Goal: Transaction & Acquisition: Book appointment/travel/reservation

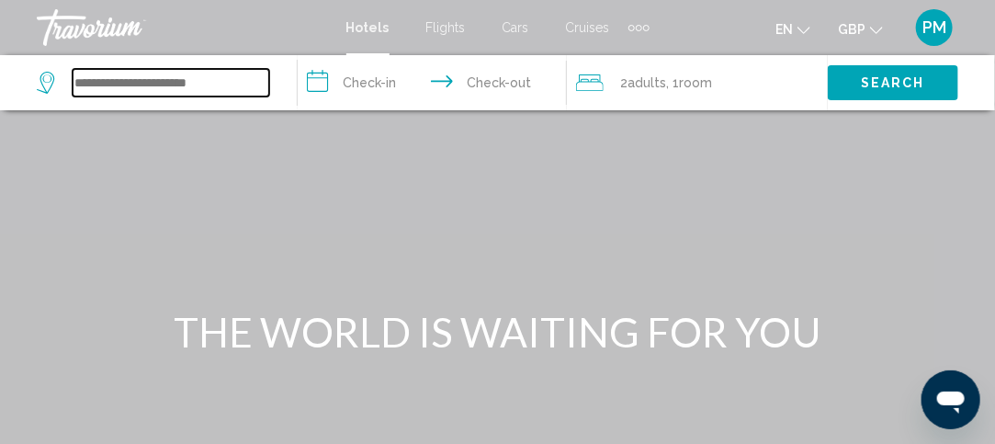
click at [173, 83] on input "Search widget" at bounding box center [171, 83] width 197 height 28
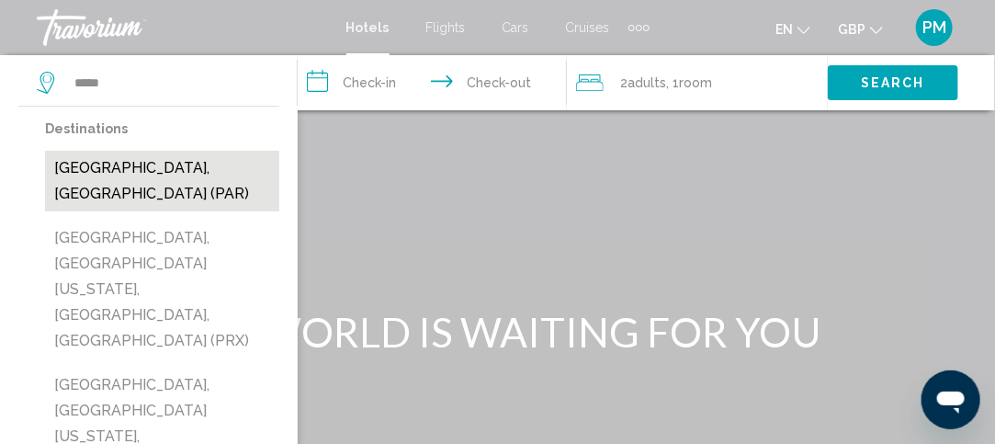
click at [126, 172] on button "[GEOGRAPHIC_DATA], [GEOGRAPHIC_DATA] (PAR)" at bounding box center [162, 181] width 234 height 61
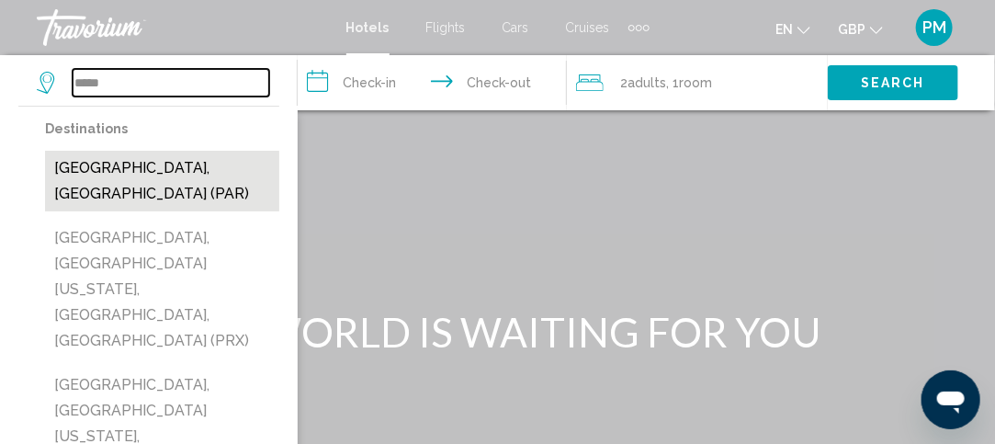
type input "**********"
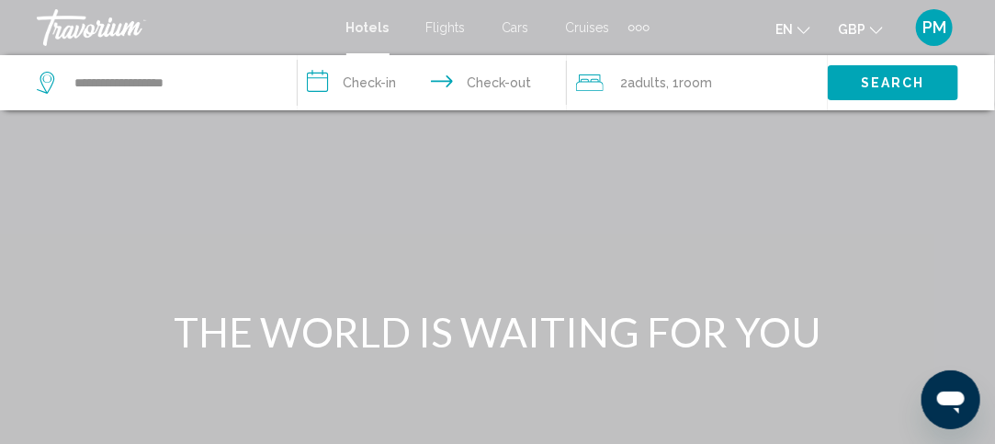
click at [364, 84] on input "**********" at bounding box center [436, 85] width 277 height 61
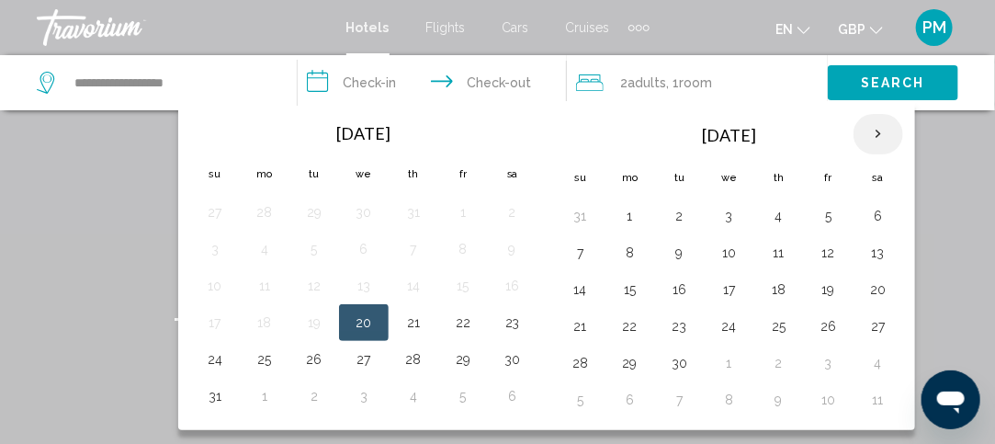
click at [870, 134] on th "Next month" at bounding box center [878, 134] width 50 height 40
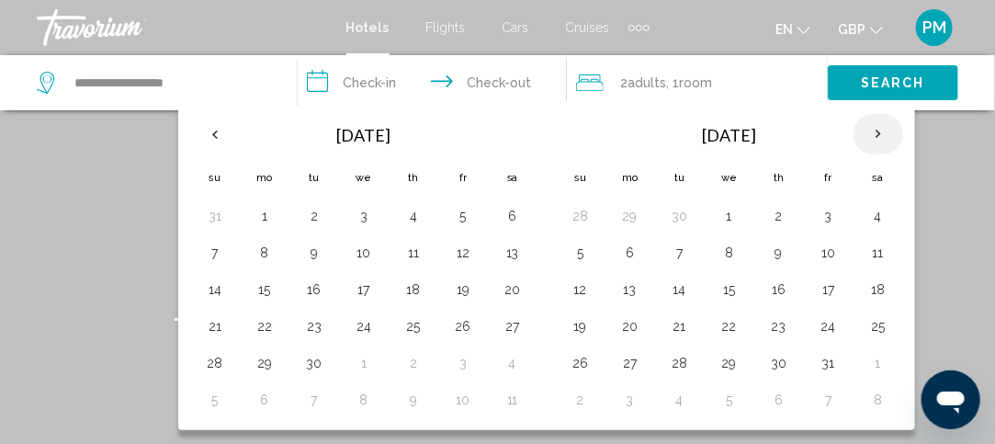
click at [870, 134] on th "Next month" at bounding box center [878, 134] width 50 height 40
click at [822, 363] on button "28" at bounding box center [828, 363] width 29 height 26
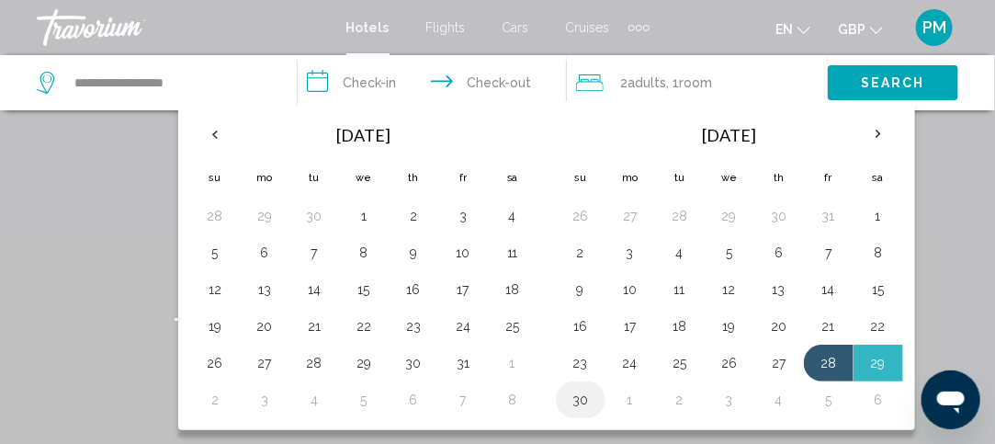
click at [581, 400] on button "30" at bounding box center [580, 400] width 29 height 26
type input "**********"
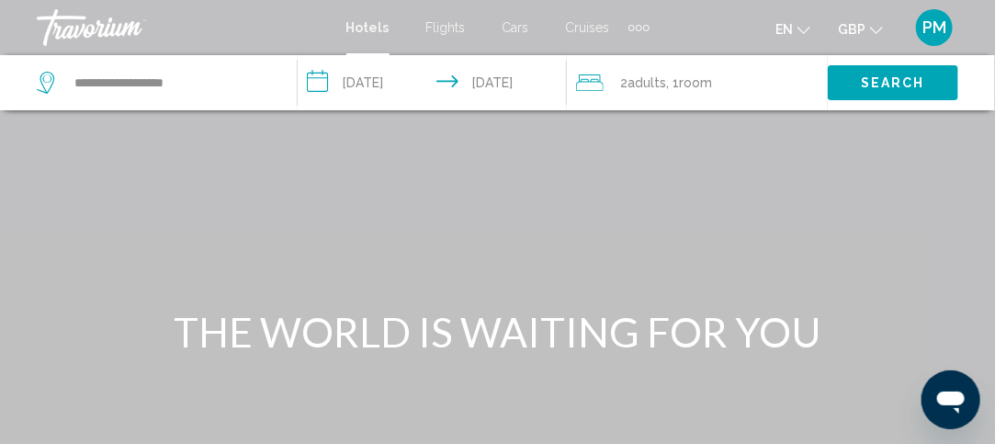
click at [693, 79] on span "Room" at bounding box center [695, 82] width 33 height 15
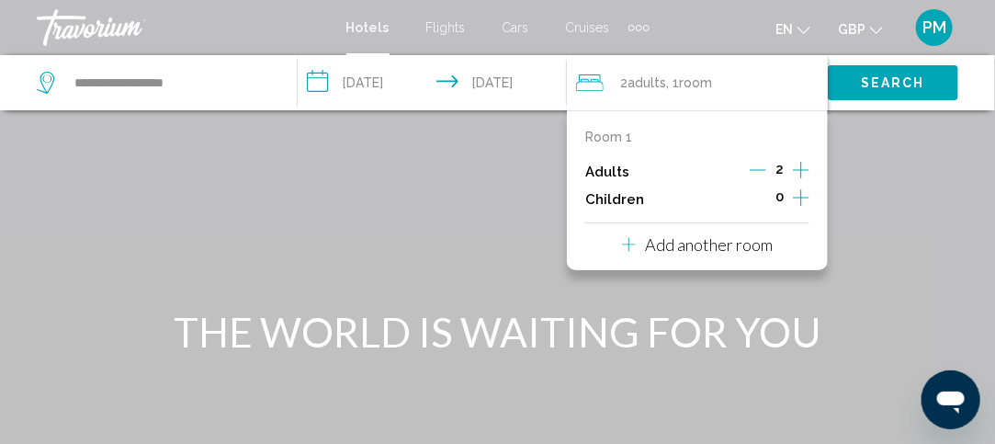
click at [801, 193] on icon "Increment children" at bounding box center [801, 197] width 17 height 17
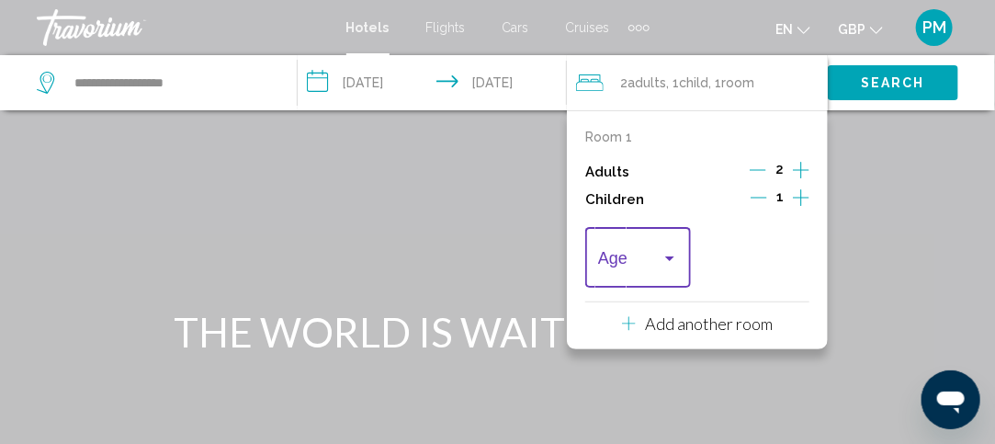
click at [639, 254] on span "Travelers: 2 adults, 1 child" at bounding box center [629, 262] width 63 height 18
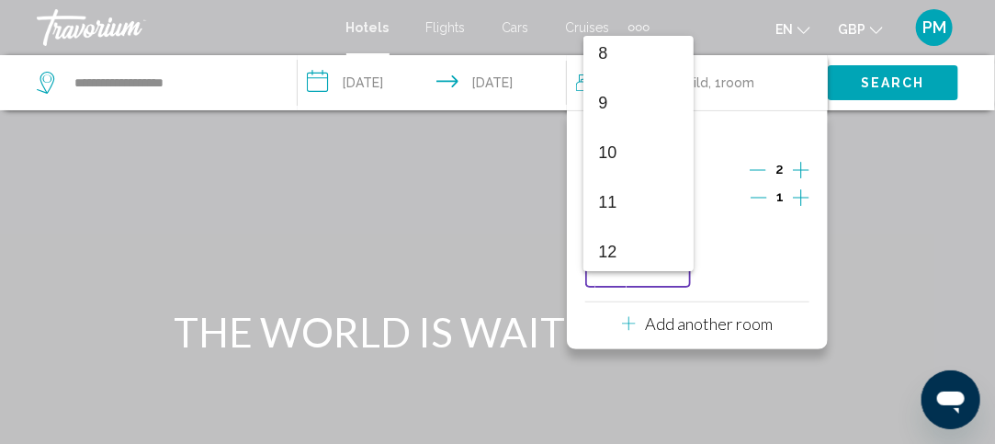
scroll to position [406, 0]
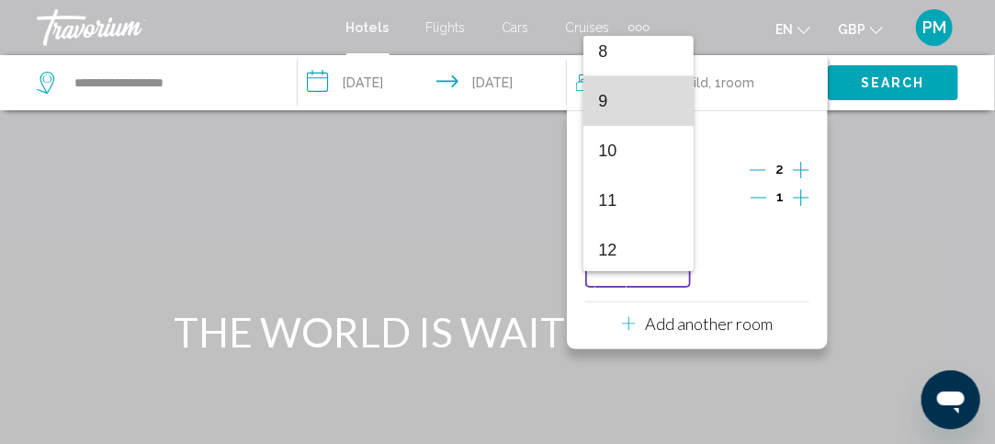
click at [640, 110] on span "9" at bounding box center [638, 101] width 80 height 50
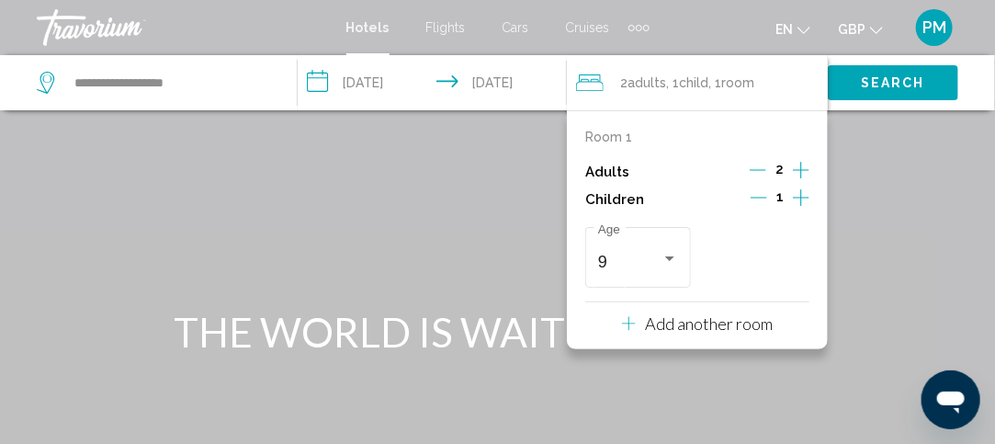
click at [911, 92] on button "Search" at bounding box center [893, 82] width 130 height 34
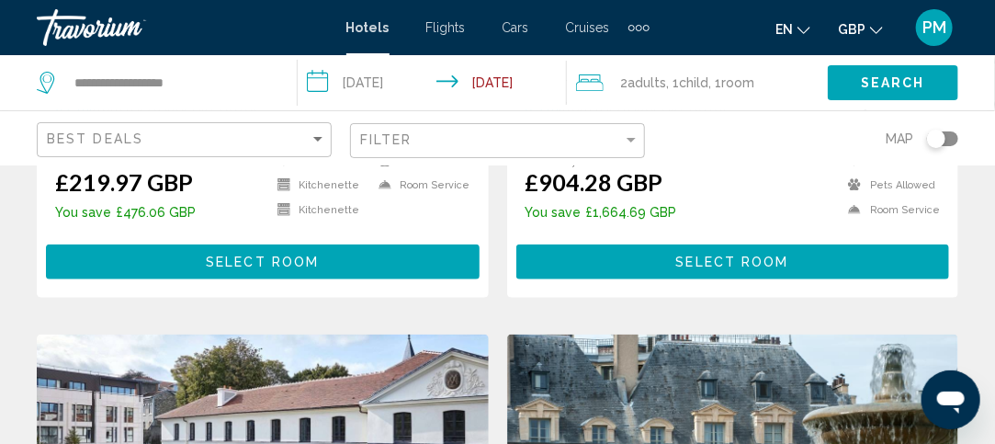
scroll to position [553, 0]
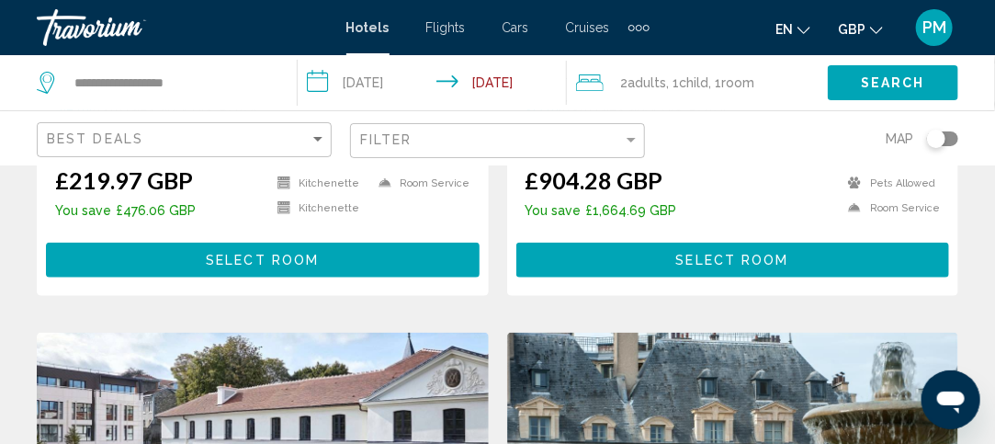
click at [559, 157] on div "Filter" at bounding box center [497, 138] width 295 height 54
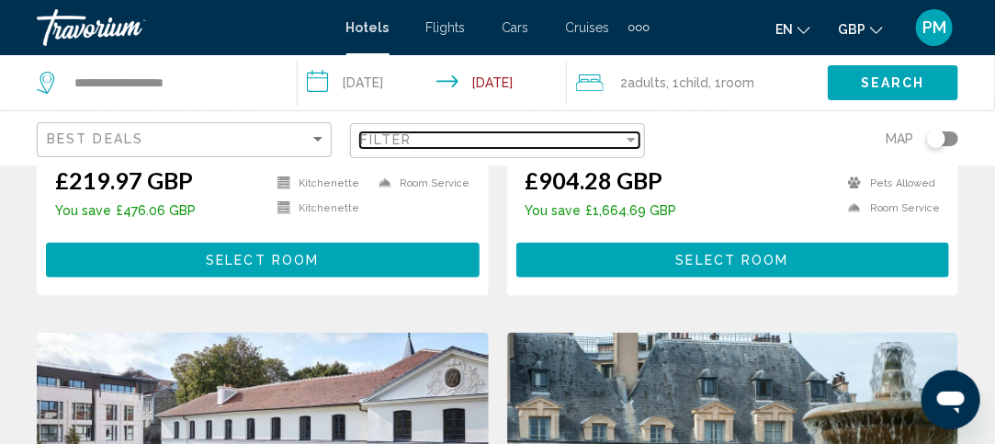
click at [559, 137] on div "Filter" at bounding box center [491, 139] width 263 height 15
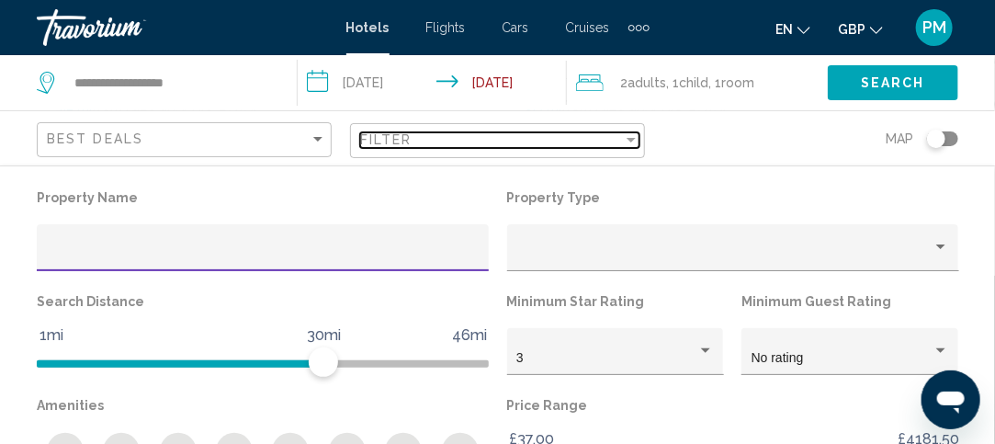
click at [387, 138] on span "Filter" at bounding box center [386, 139] width 52 height 15
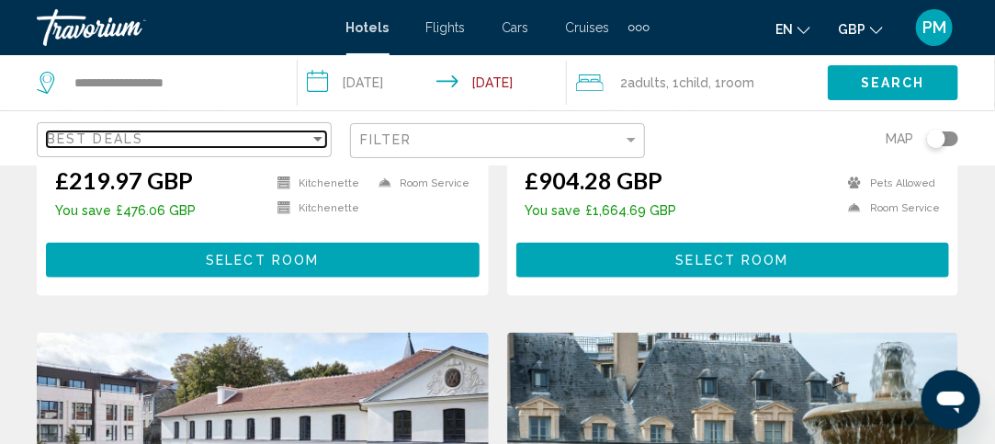
click at [213, 137] on div "Best Deals" at bounding box center [178, 138] width 263 height 15
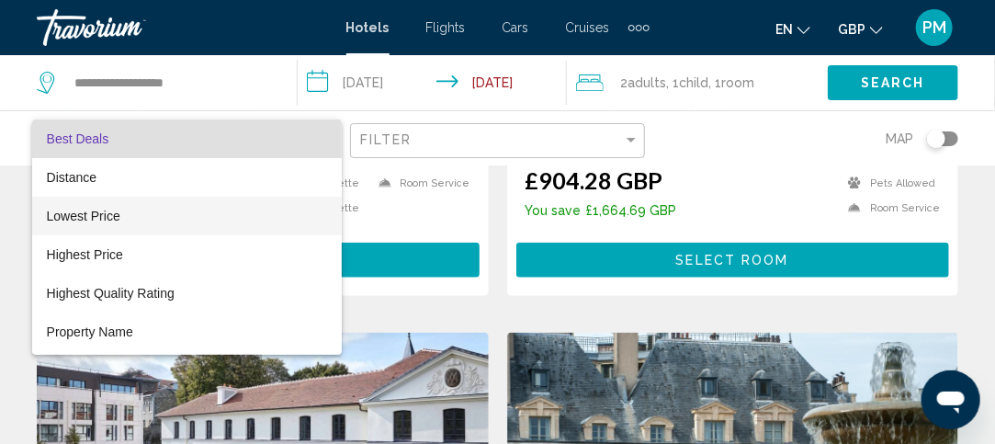
click at [164, 216] on span "Lowest Price" at bounding box center [187, 216] width 280 height 39
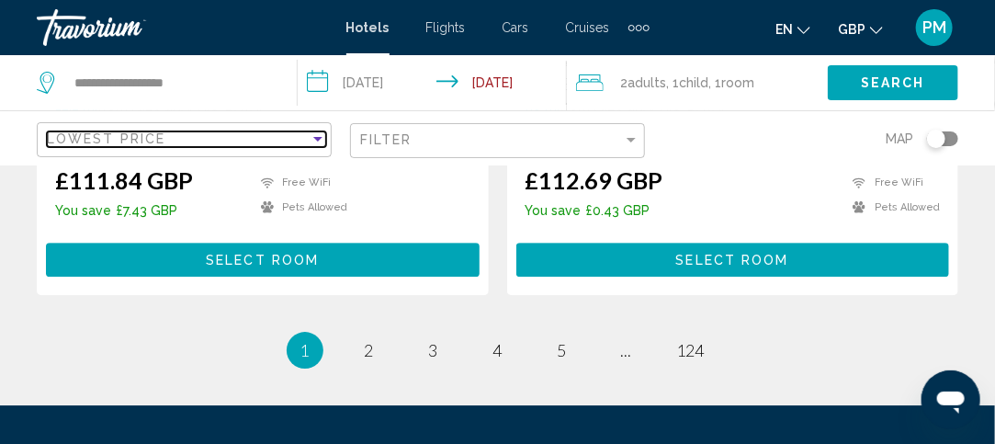
scroll to position [4127, 0]
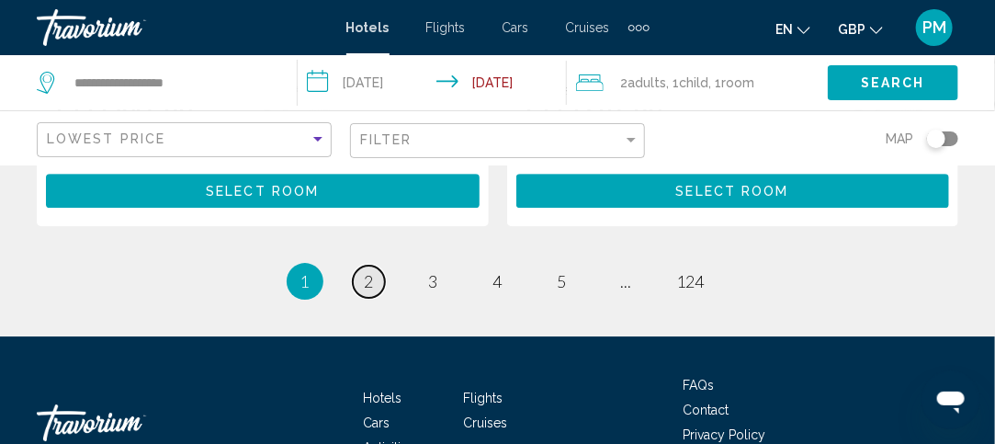
click at [368, 271] on span "2" at bounding box center [369, 281] width 9 height 20
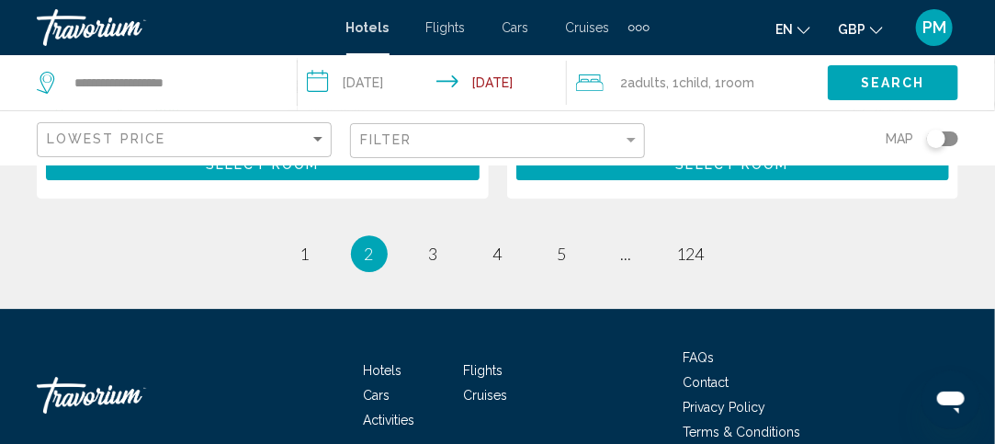
scroll to position [4095, 0]
click at [435, 243] on span "3" at bounding box center [433, 253] width 9 height 20
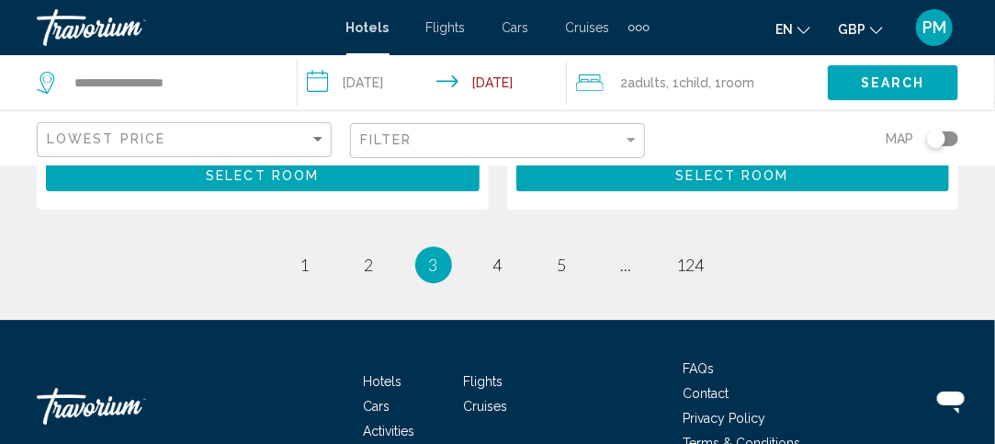
scroll to position [4058, 0]
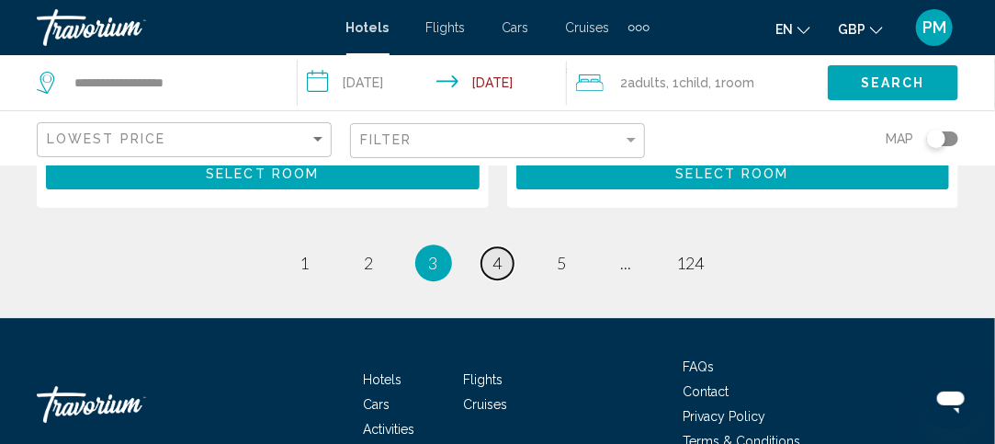
click at [502, 253] on span "4" at bounding box center [497, 263] width 9 height 20
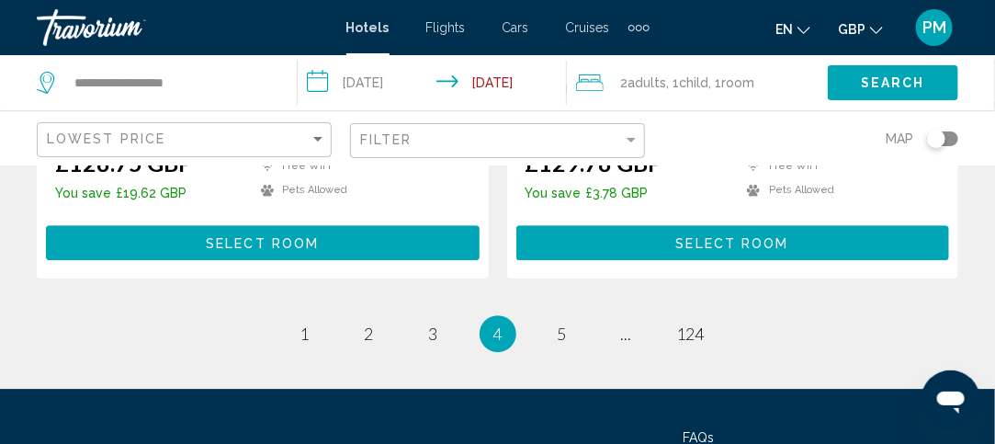
scroll to position [3988, 0]
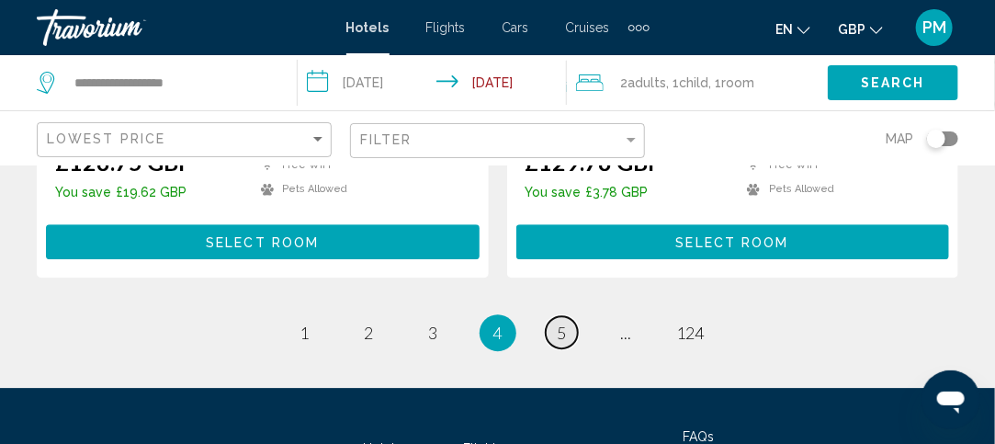
click at [567, 316] on link "page 5" at bounding box center [562, 332] width 32 height 32
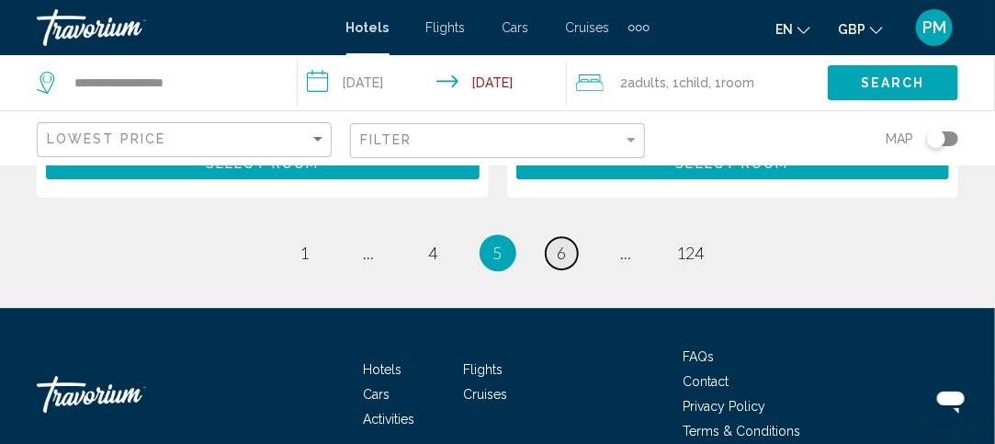
scroll to position [3996, 0]
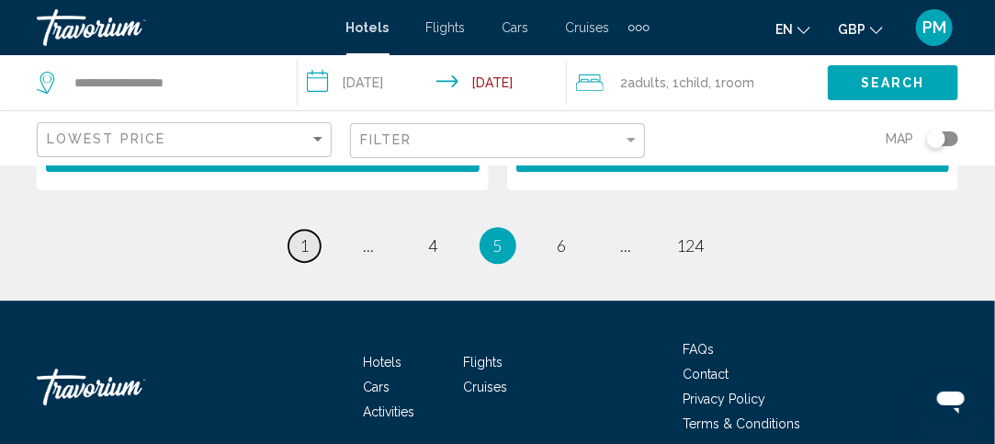
click at [300, 235] on span "1" at bounding box center [304, 245] width 9 height 20
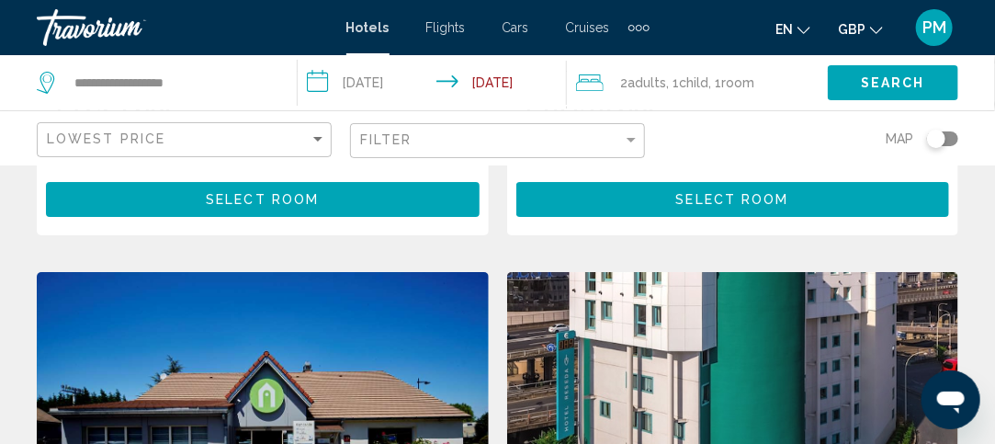
scroll to position [2015, 0]
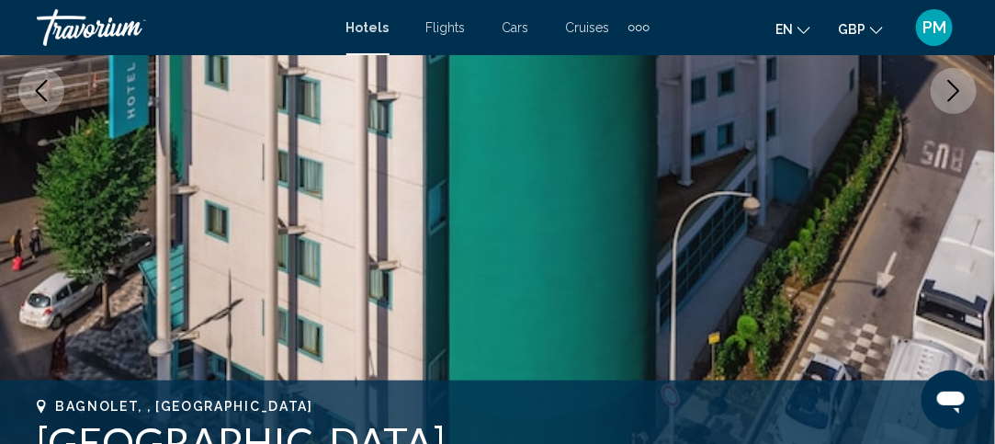
scroll to position [261, 0]
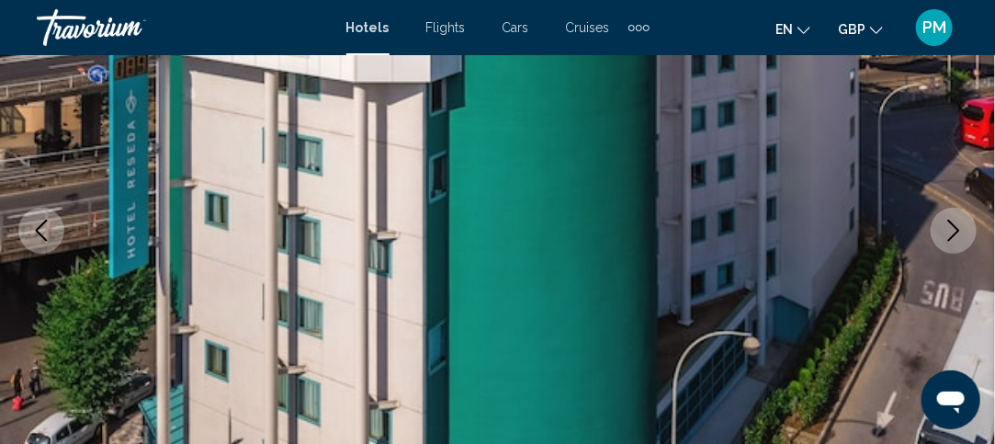
click at [966, 226] on button "Next image" at bounding box center [954, 231] width 46 height 46
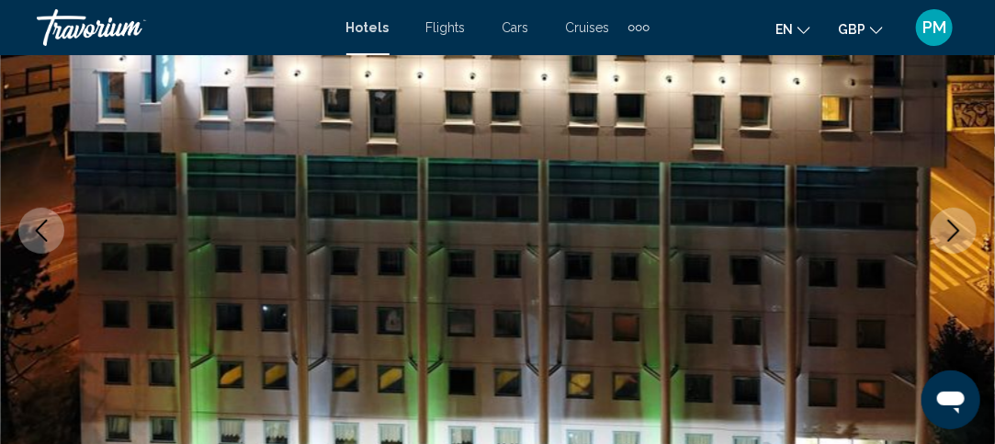
click at [966, 226] on button "Next image" at bounding box center [954, 231] width 46 height 46
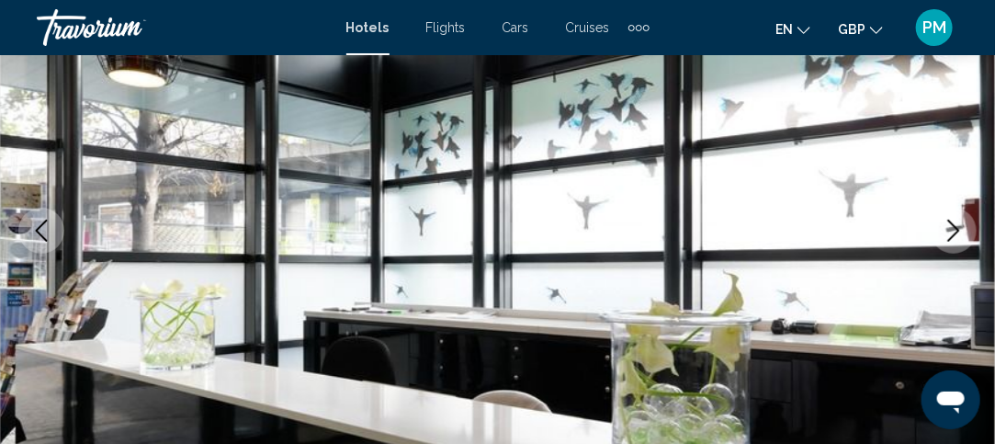
click at [966, 226] on button "Next image" at bounding box center [954, 231] width 46 height 46
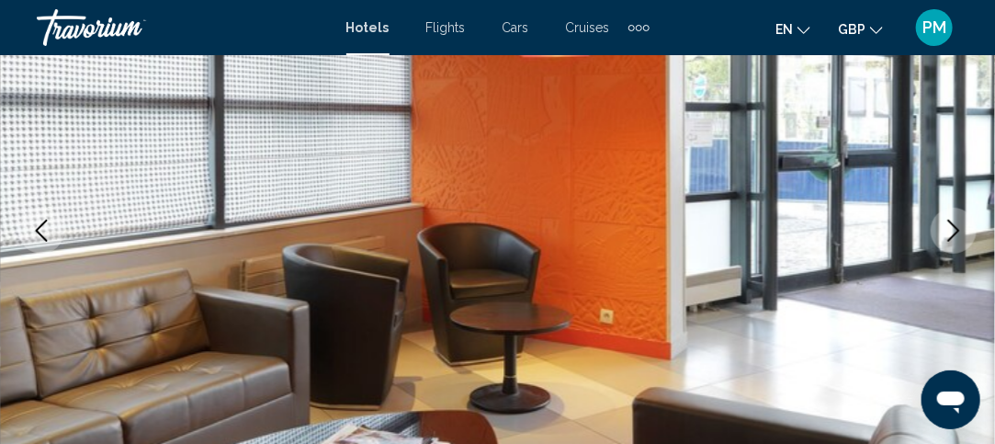
click at [966, 226] on button "Next image" at bounding box center [954, 231] width 46 height 46
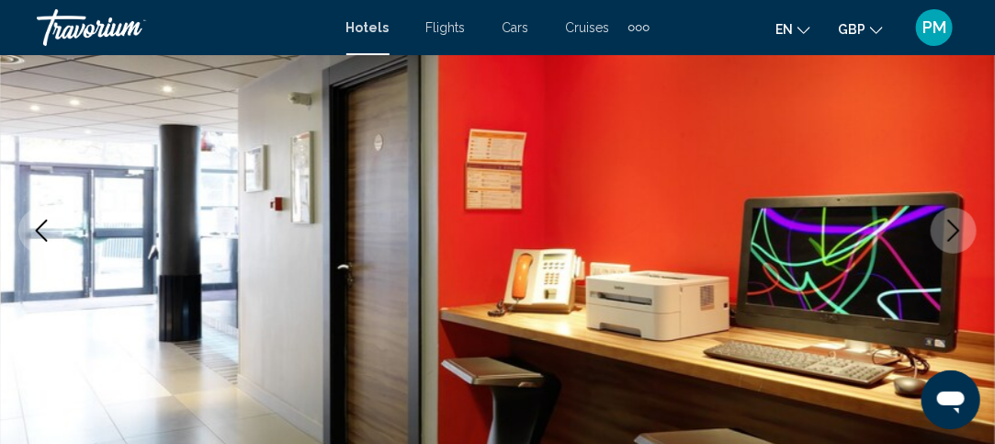
click at [956, 230] on icon "Next image" at bounding box center [954, 231] width 22 height 22
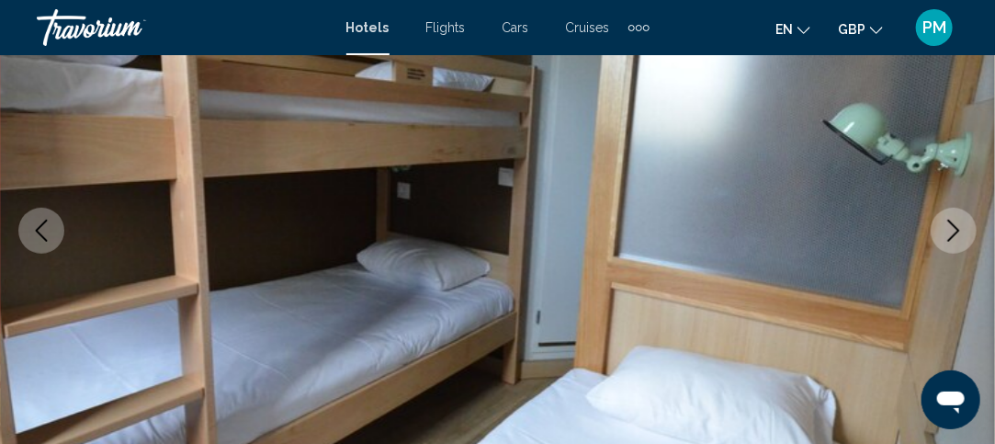
click at [956, 230] on icon "Next image" at bounding box center [954, 231] width 22 height 22
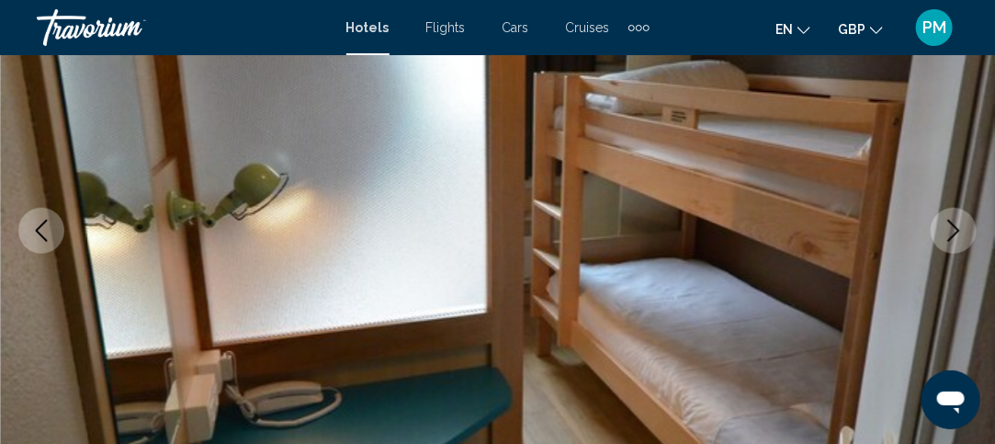
click at [956, 230] on icon "Next image" at bounding box center [954, 231] width 22 height 22
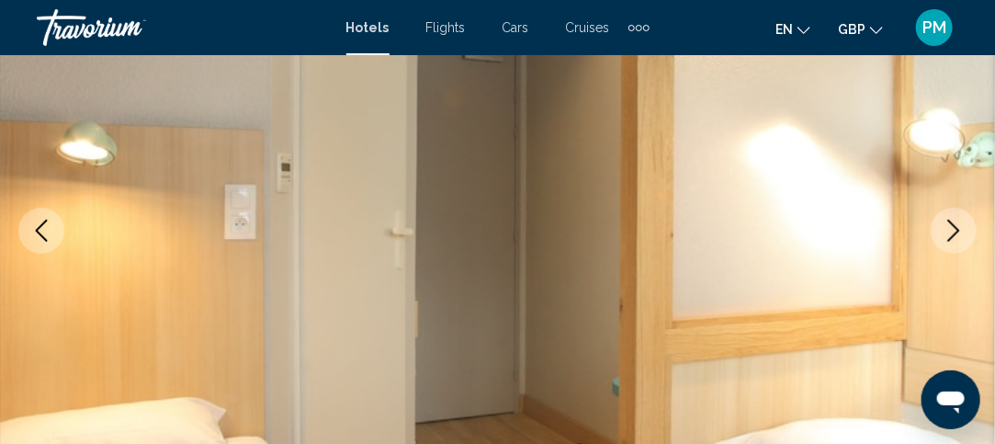
click at [956, 230] on icon "Next image" at bounding box center [954, 231] width 22 height 22
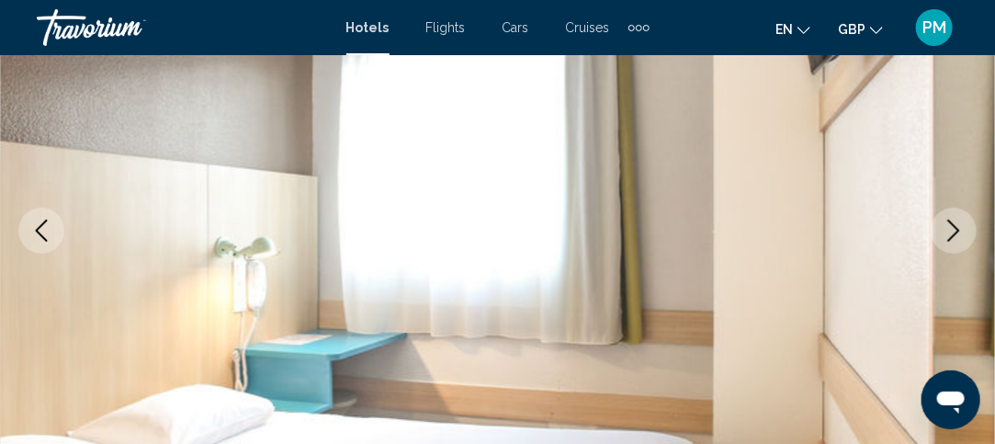
click at [956, 230] on icon "Next image" at bounding box center [954, 231] width 22 height 22
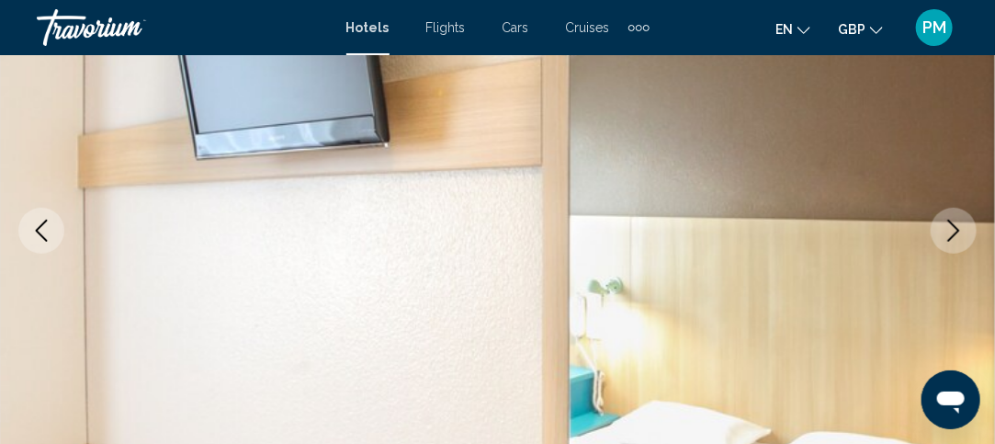
click at [956, 230] on icon "Next image" at bounding box center [954, 231] width 22 height 22
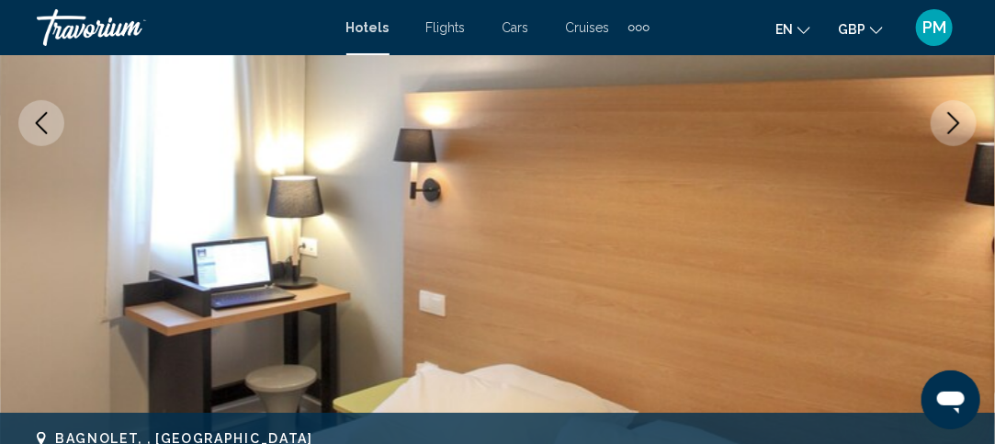
scroll to position [369, 0]
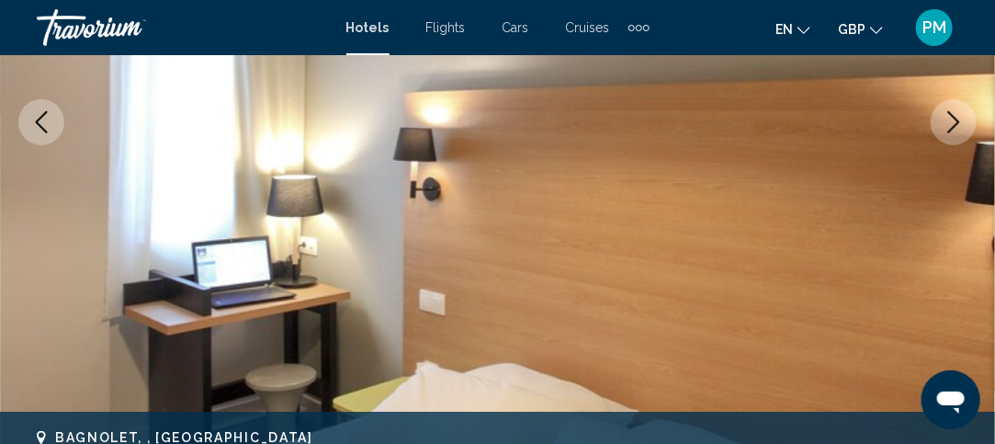
click at [955, 114] on icon "Next image" at bounding box center [954, 122] width 22 height 22
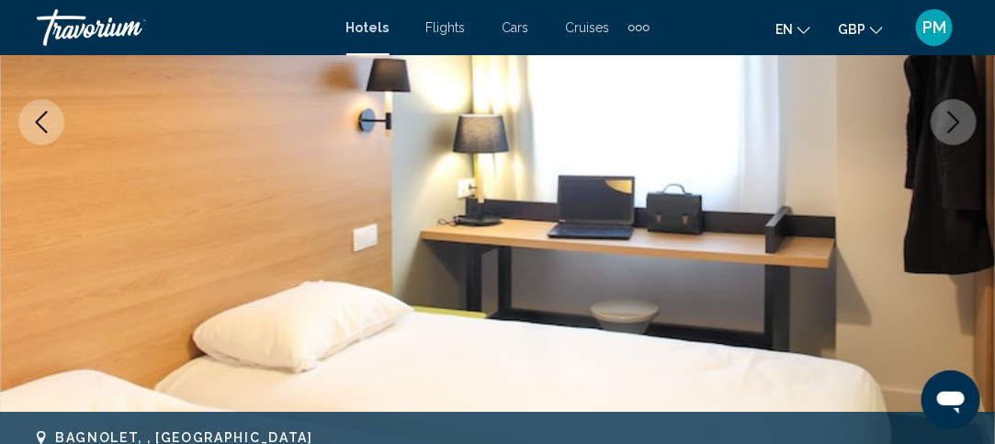
click at [955, 114] on icon "Next image" at bounding box center [954, 122] width 22 height 22
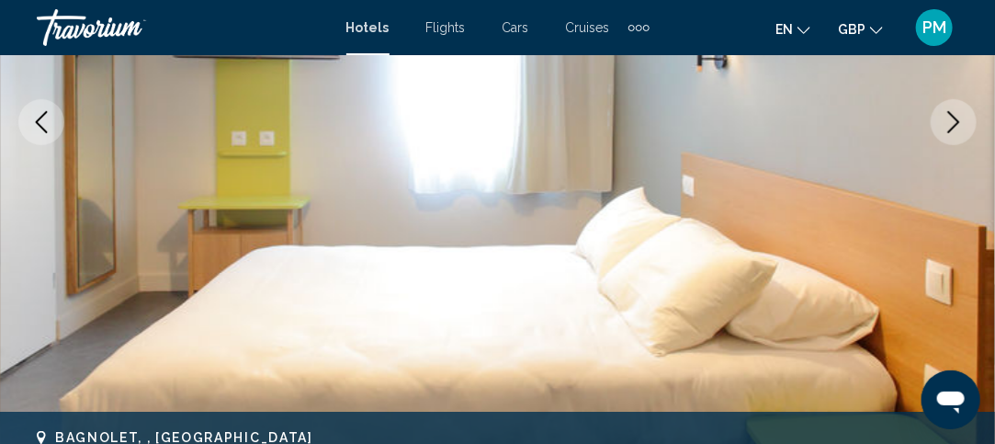
click at [955, 114] on icon "Next image" at bounding box center [954, 122] width 22 height 22
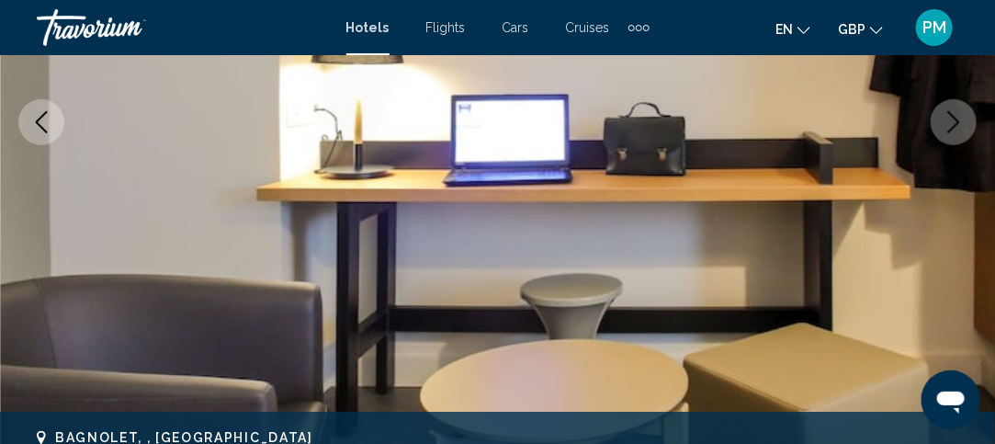
click at [955, 114] on icon "Next image" at bounding box center [954, 122] width 22 height 22
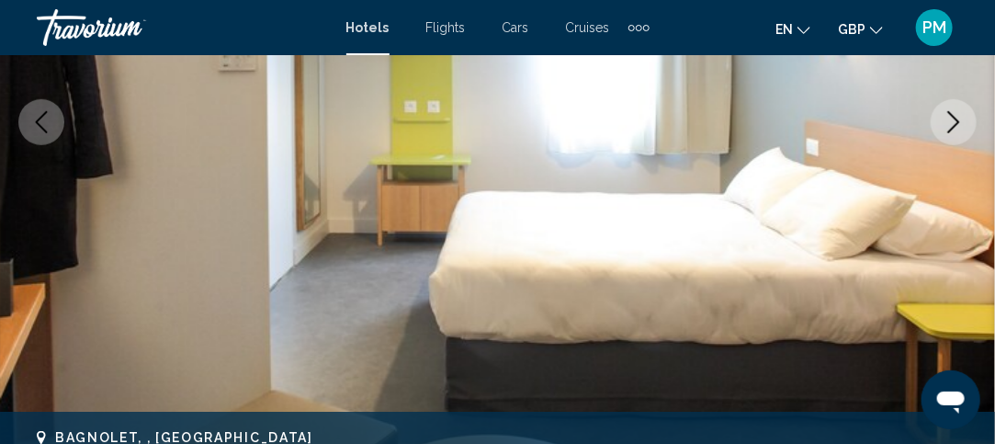
click at [955, 114] on icon "Next image" at bounding box center [954, 122] width 22 height 22
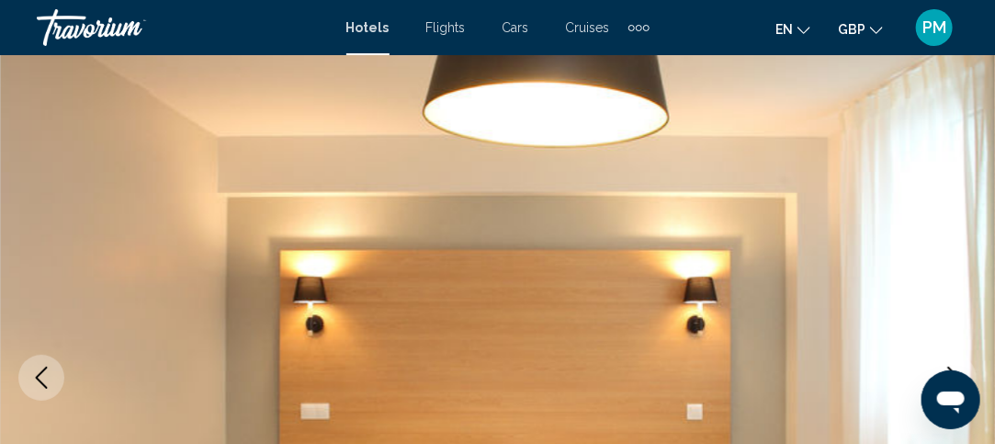
scroll to position [0, 0]
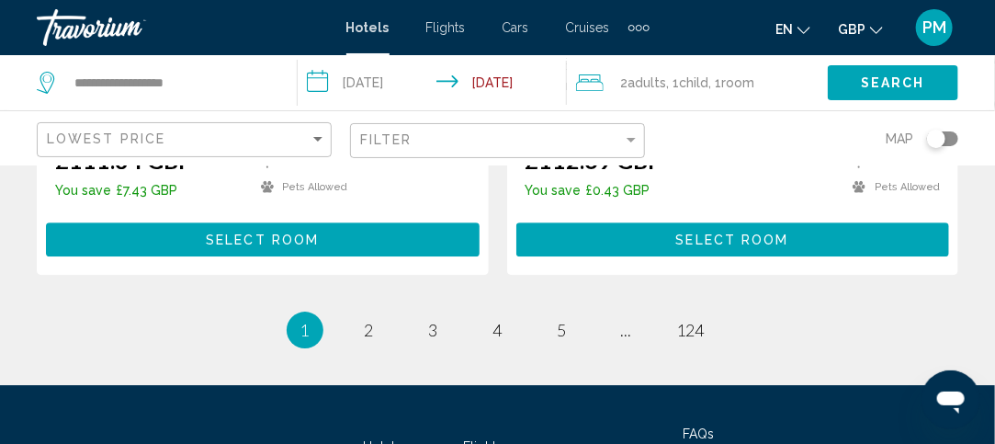
scroll to position [4127, 0]
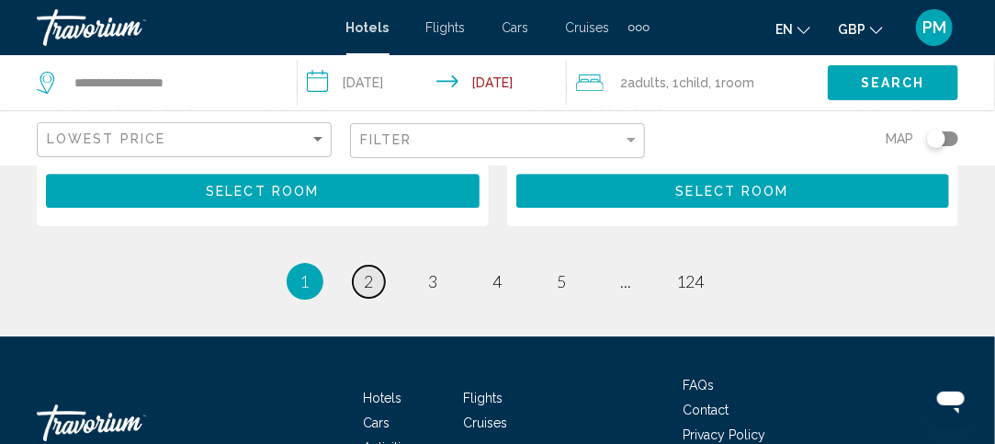
click at [365, 271] on span "2" at bounding box center [369, 281] width 9 height 20
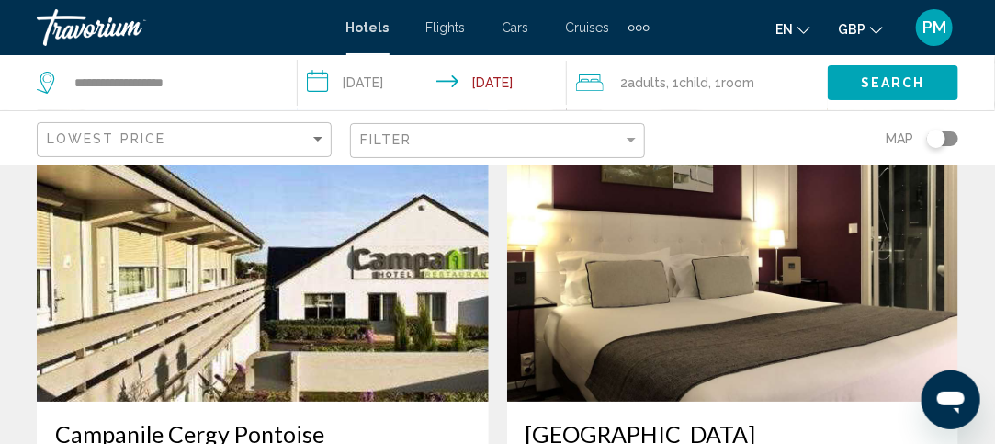
scroll to position [2194, 0]
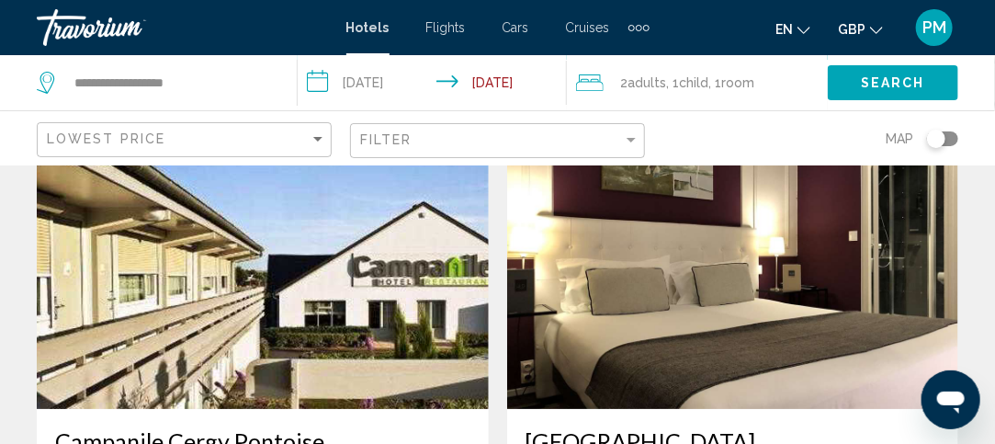
click at [753, 271] on img "Main content" at bounding box center [733, 262] width 452 height 294
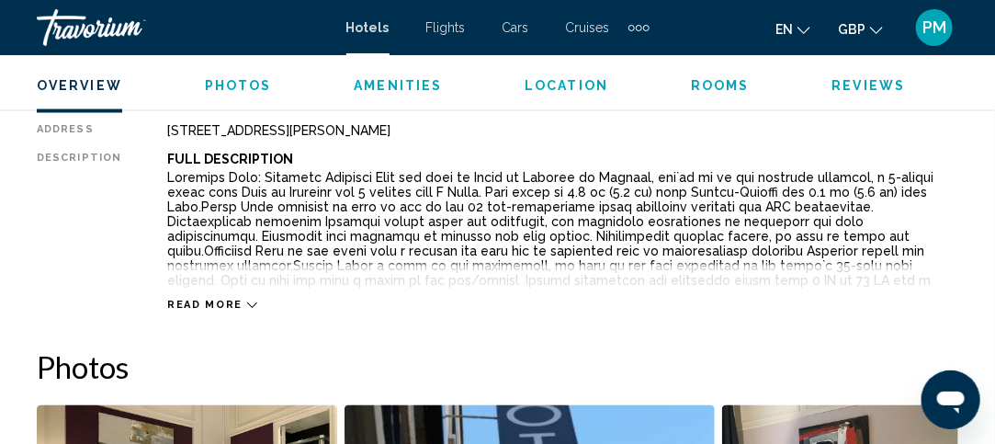
scroll to position [982, 0]
click at [200, 299] on span "Read more" at bounding box center [204, 305] width 75 height 12
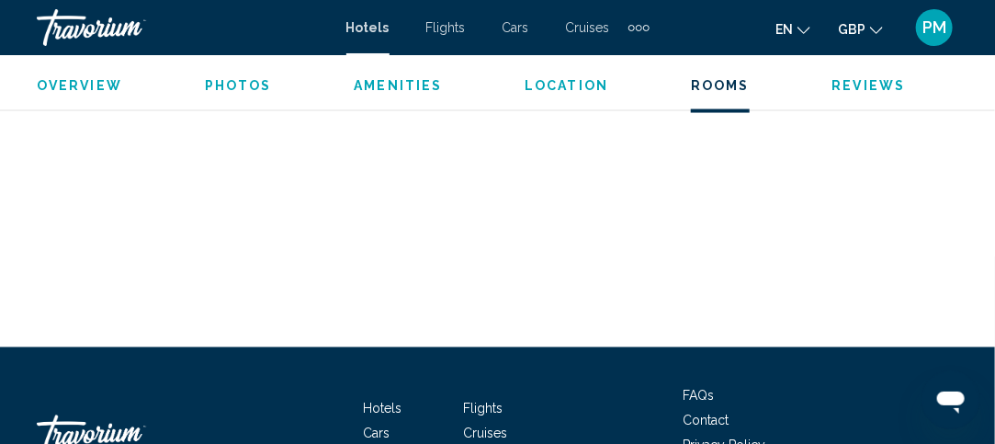
scroll to position [5678, 0]
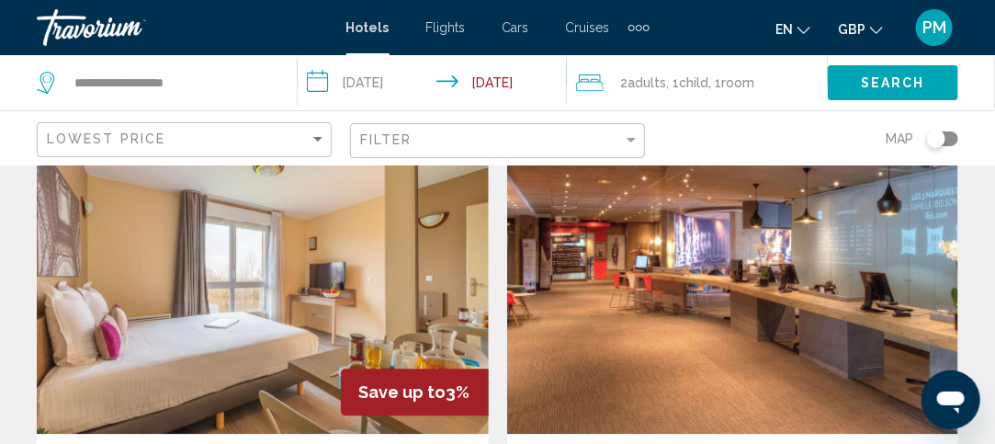
scroll to position [3507, 0]
click at [678, 274] on img "Main content" at bounding box center [733, 287] width 452 height 294
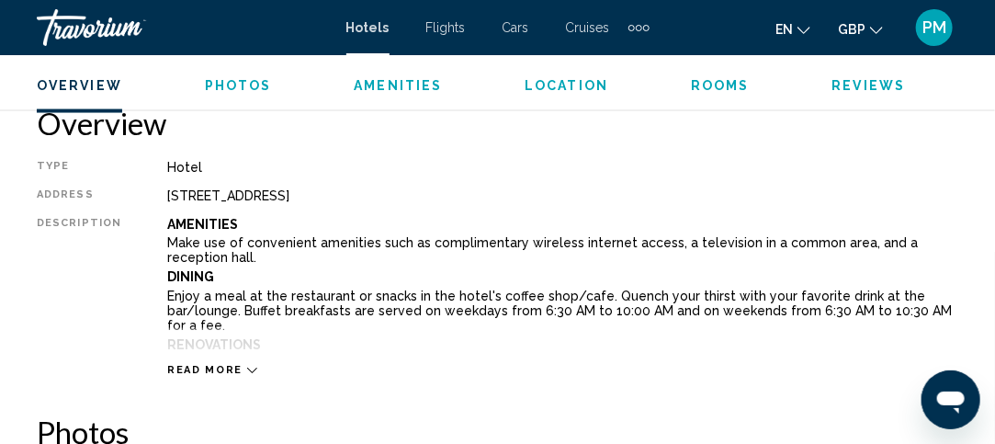
scroll to position [919, 0]
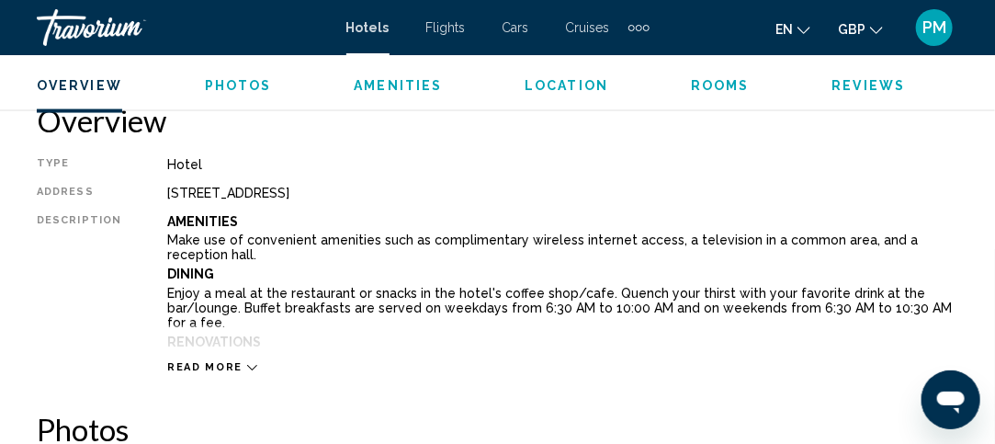
click at [217, 368] on span "Read more" at bounding box center [204, 368] width 75 height 12
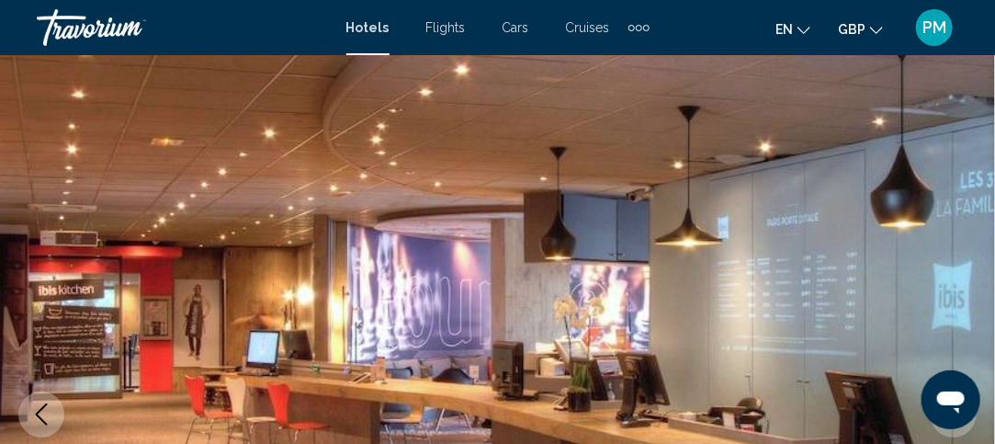
scroll to position [55, 0]
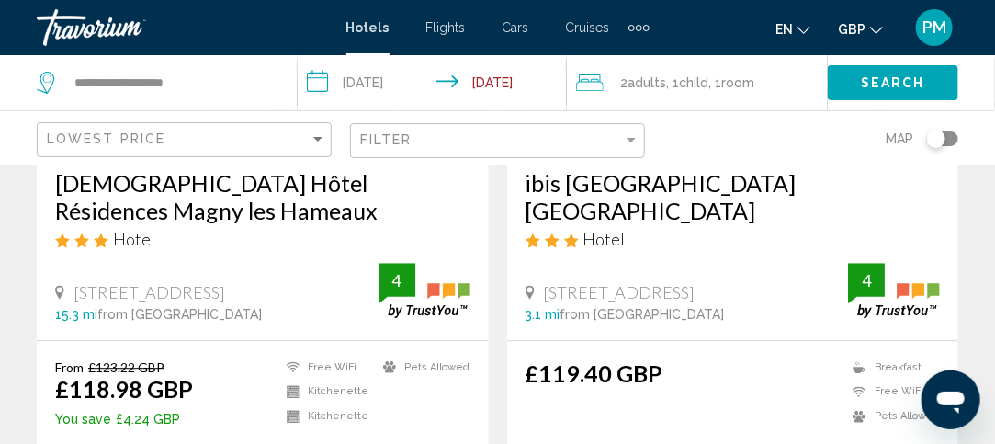
scroll to position [3921, 0]
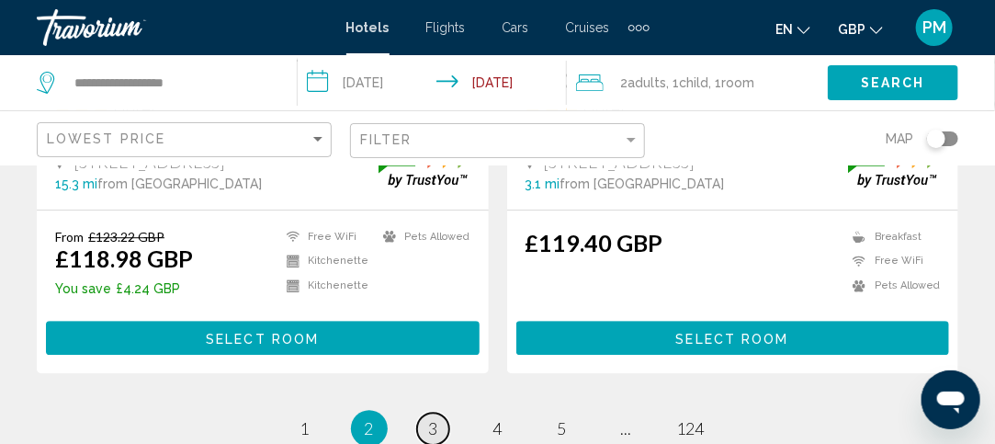
click at [429, 418] on span "3" at bounding box center [433, 428] width 9 height 20
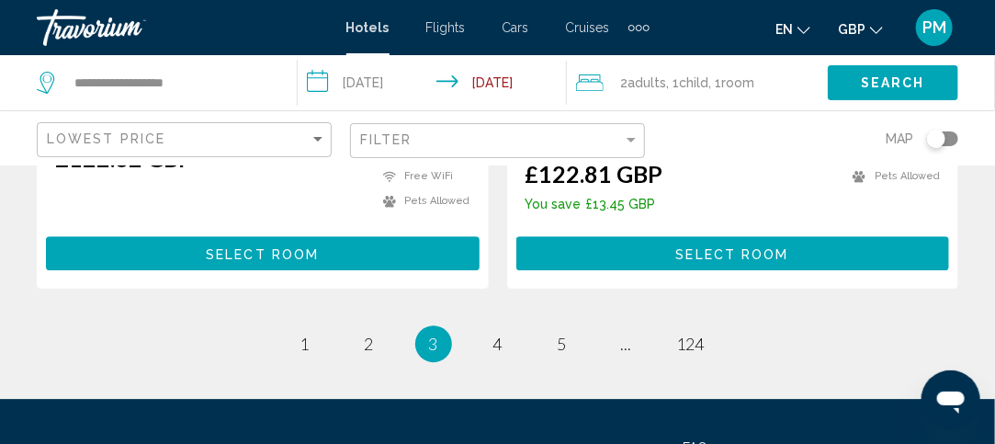
scroll to position [3979, 0]
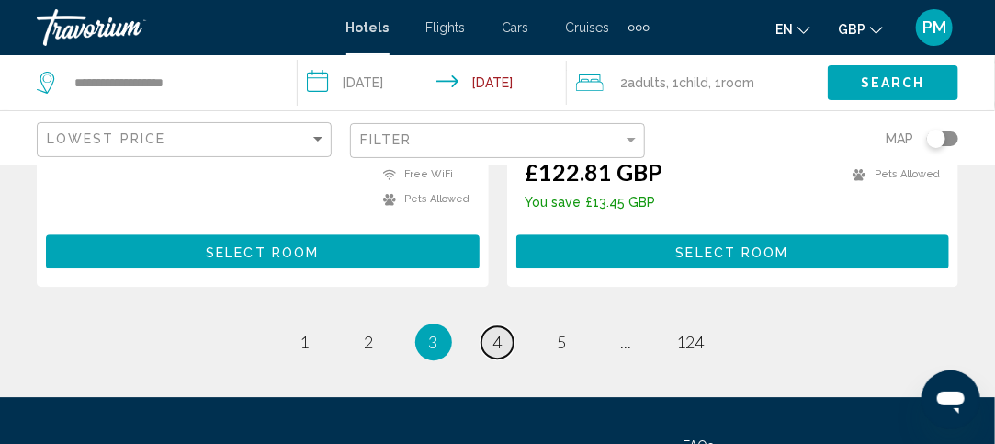
click at [509, 326] on link "page 4" at bounding box center [497, 342] width 32 height 32
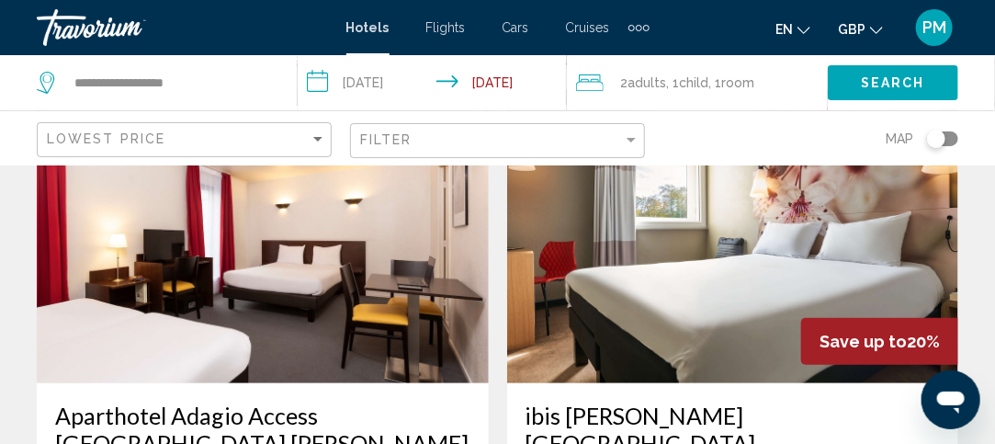
scroll to position [137, 0]
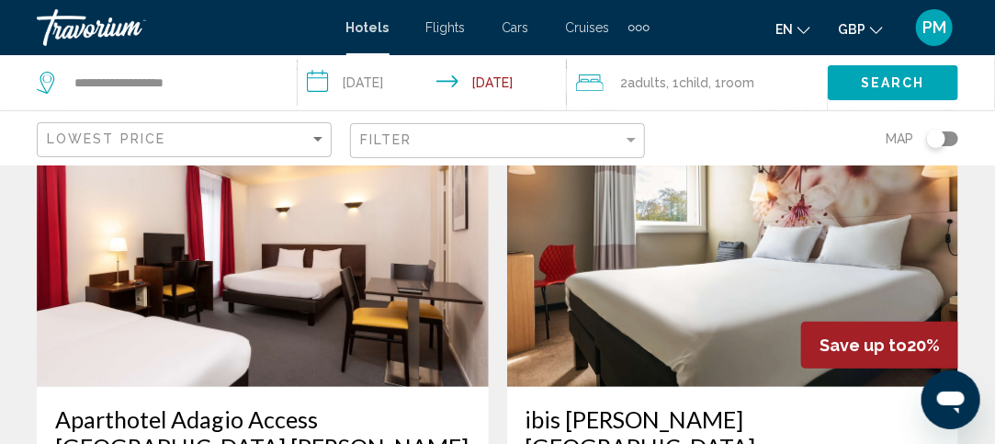
click at [214, 268] on img "Main content" at bounding box center [263, 240] width 452 height 294
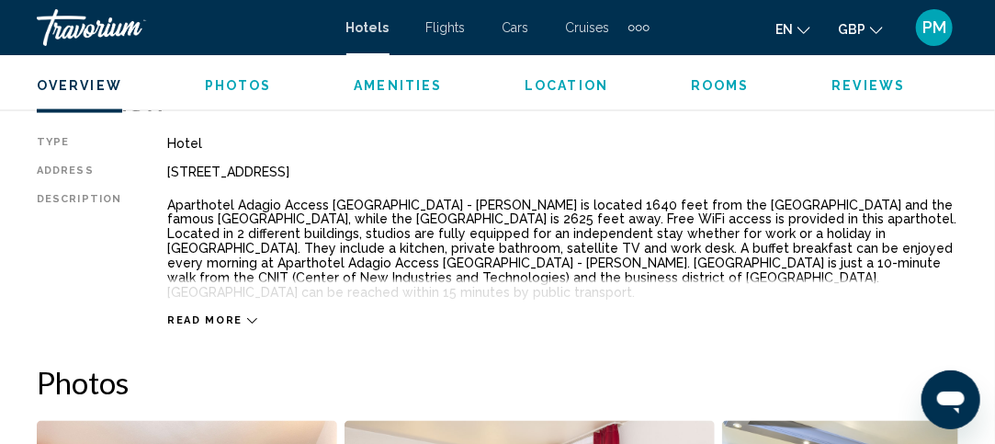
scroll to position [941, 0]
click at [190, 314] on span "Read more" at bounding box center [204, 320] width 75 height 12
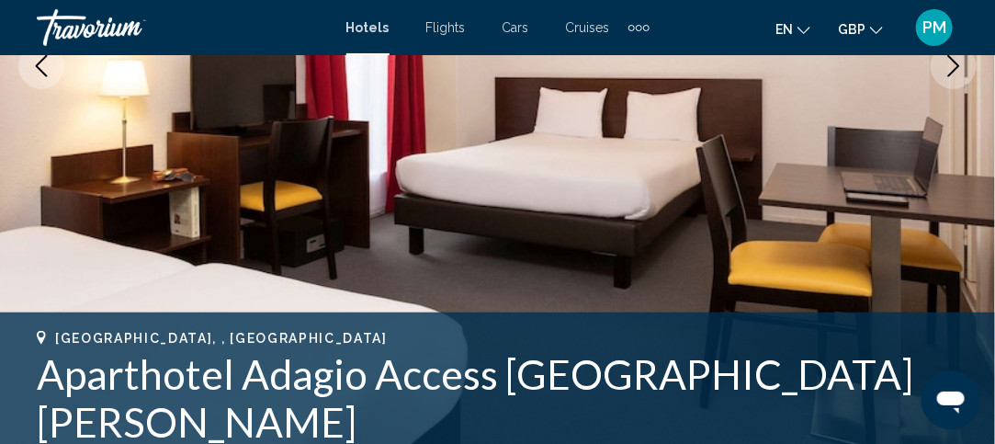
scroll to position [0, 0]
